Goal: Transaction & Acquisition: Purchase product/service

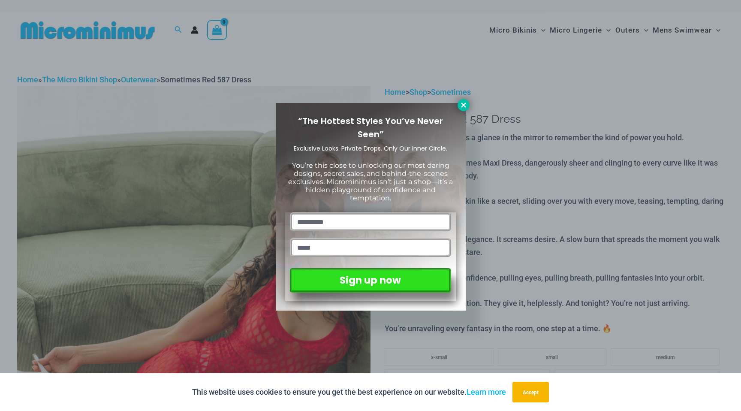
click at [465, 107] on icon at bounding box center [463, 105] width 5 height 5
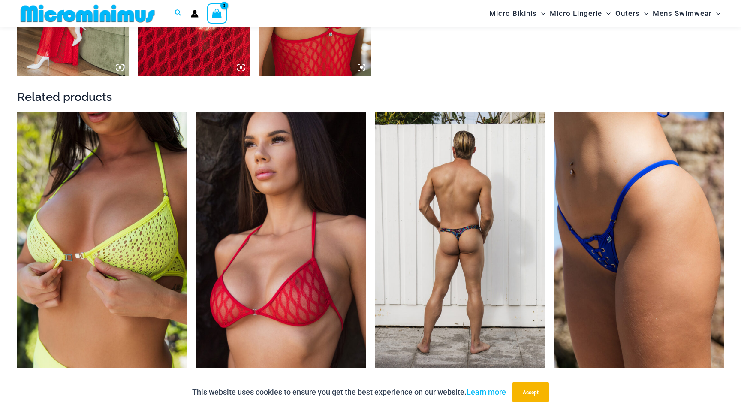
scroll to position [1091, 0]
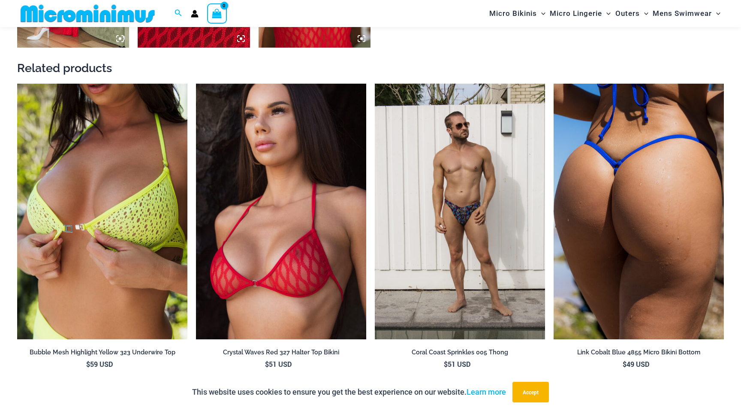
click at [613, 189] on img at bounding box center [639, 212] width 170 height 256
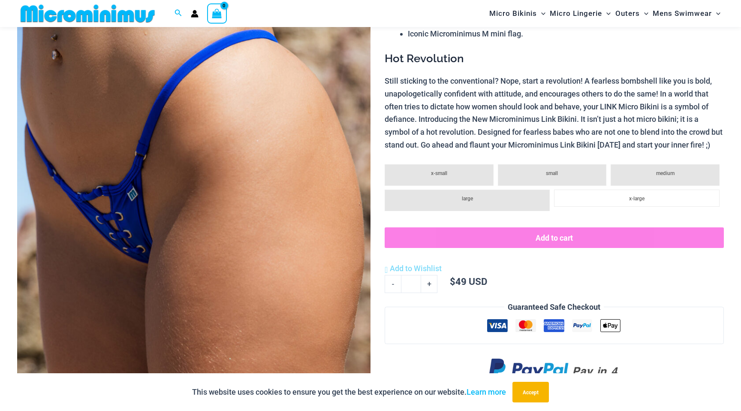
scroll to position [223, 0]
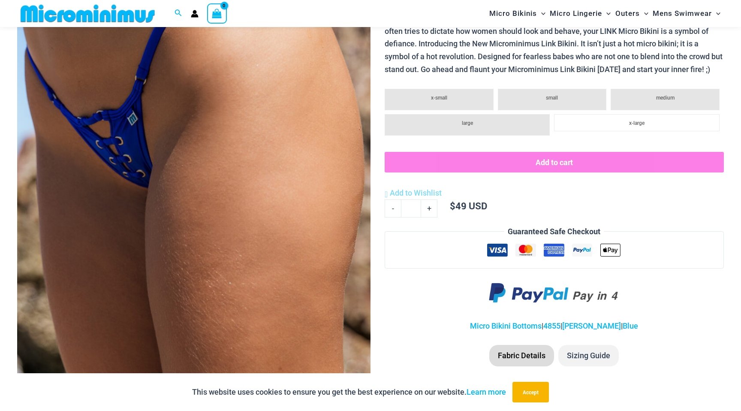
click at [133, 169] on img at bounding box center [193, 120] width 353 height 530
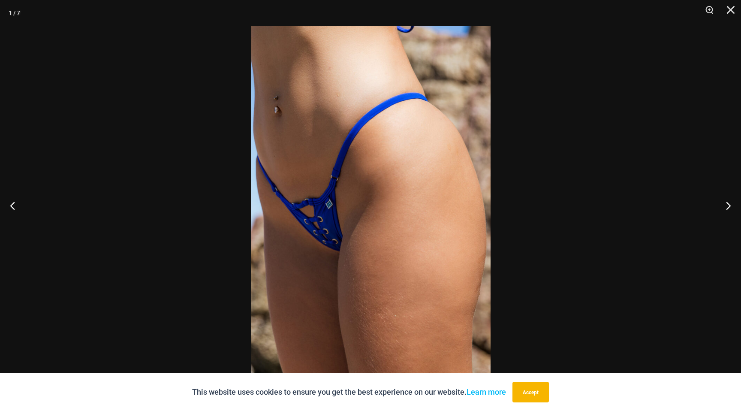
click at [374, 221] on img at bounding box center [371, 205] width 240 height 359
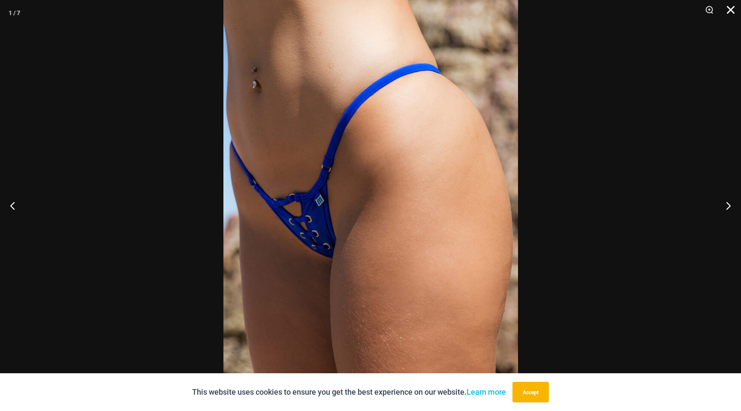
click at [728, 10] on button "Close" at bounding box center [727, 13] width 21 height 26
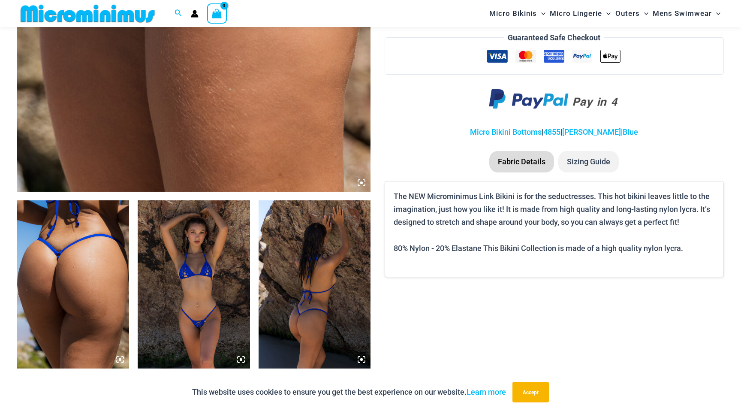
scroll to position [417, 0]
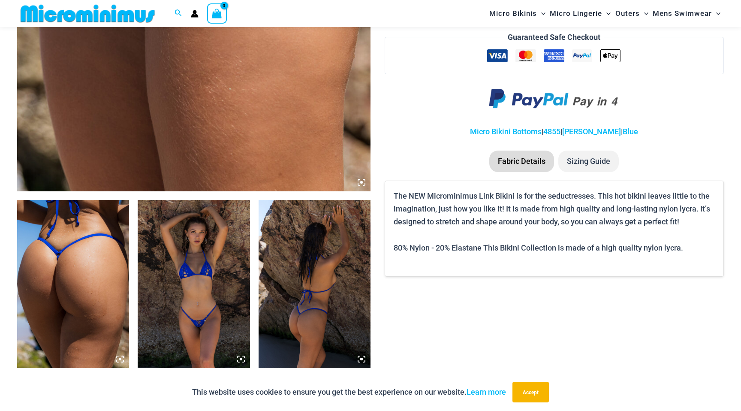
click at [215, 297] on img at bounding box center [194, 284] width 112 height 168
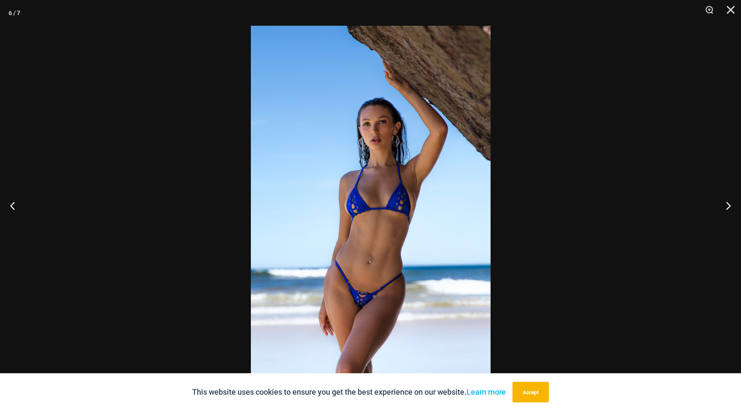
click at [598, 198] on div at bounding box center [370, 205] width 741 height 411
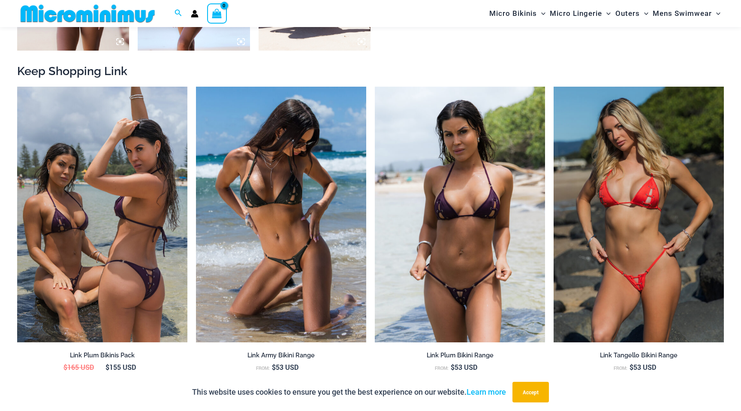
scroll to position [911, 0]
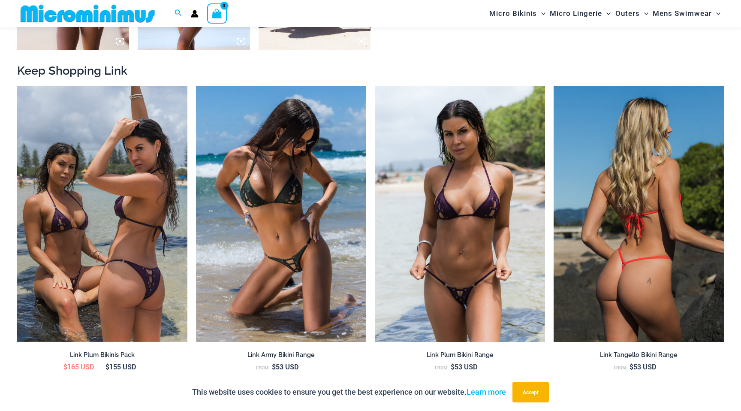
click at [667, 245] on img at bounding box center [639, 214] width 170 height 256
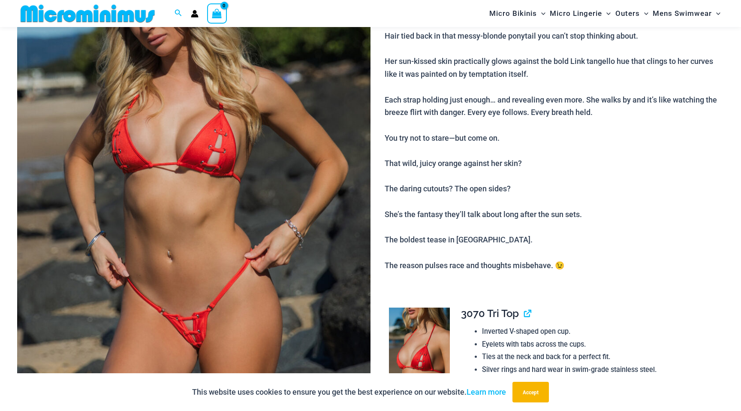
scroll to position [163, 0]
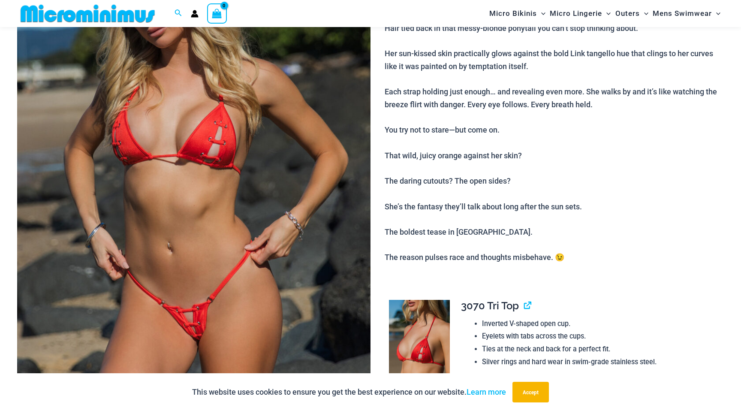
click at [210, 333] on img at bounding box center [193, 180] width 353 height 530
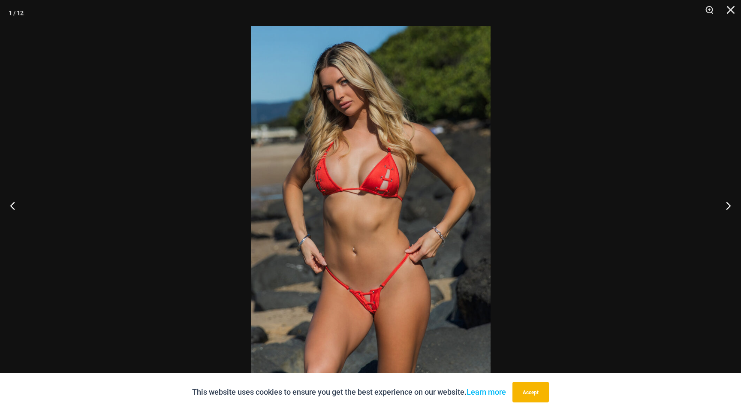
click at [376, 307] on img at bounding box center [371, 205] width 240 height 359
click at [734, 5] on button "Close" at bounding box center [727, 13] width 21 height 26
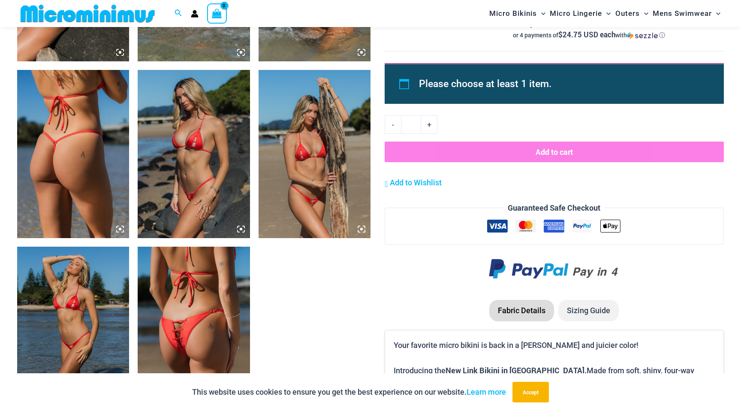
scroll to position [902, 0]
